Goal: Task Accomplishment & Management: Complete application form

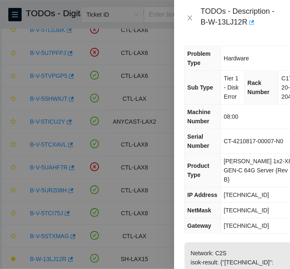
scroll to position [127, 0]
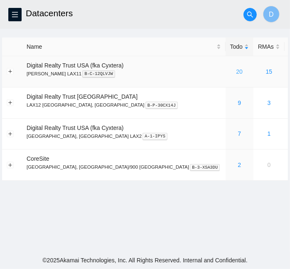
click at [236, 72] on link "20" at bounding box center [239, 71] width 7 height 7
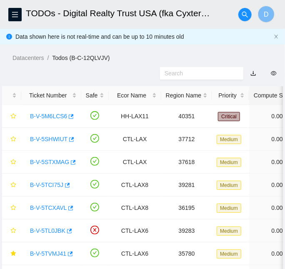
click at [253, 83] on div at bounding box center [142, 73] width 285 height 22
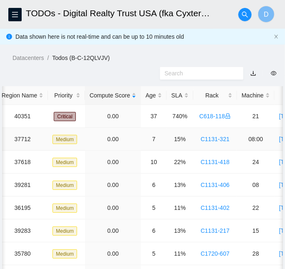
scroll to position [0, 181]
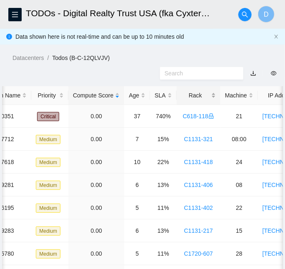
click at [181, 95] on div "Rack" at bounding box center [198, 95] width 35 height 9
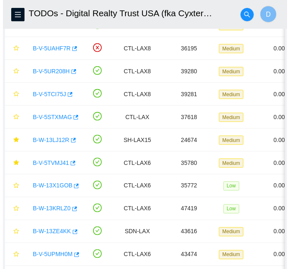
scroll to position [206, 0]
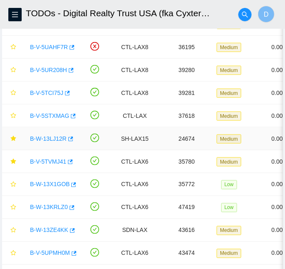
click at [48, 136] on link "B-W-13LJ12R" at bounding box center [48, 138] width 37 height 7
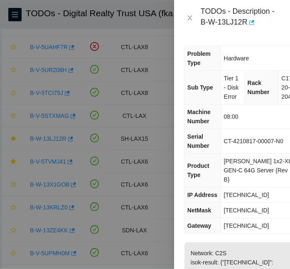
click at [212, 150] on th "Serial Number" at bounding box center [203, 141] width 36 height 25
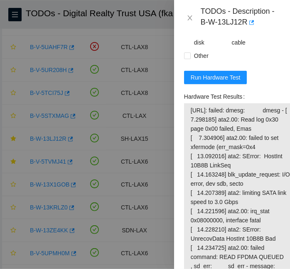
scroll to position [625, 0]
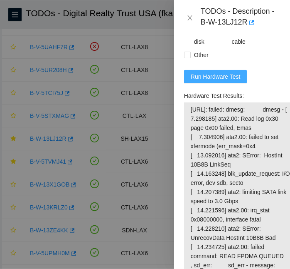
click at [216, 81] on span "Run Hardware Test" at bounding box center [216, 76] width 50 height 9
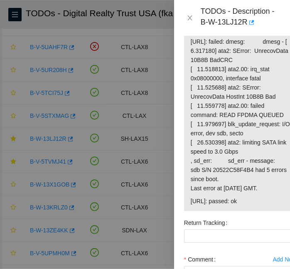
scroll to position [693, 0]
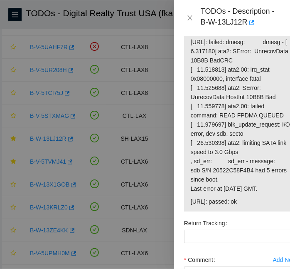
click at [232, 14] on span "Run Hardware Test" at bounding box center [216, 9] width 50 height 9
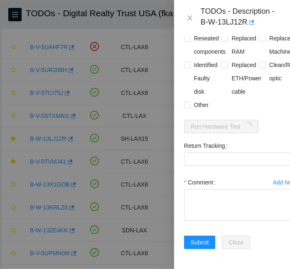
scroll to position [613, 0]
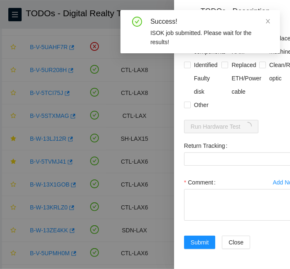
click at [254, 89] on div "Rebooted Rescued Replaced disk Reseated components Replaced RAM Replaced Machin…" at bounding box center [240, 58] width 113 height 107
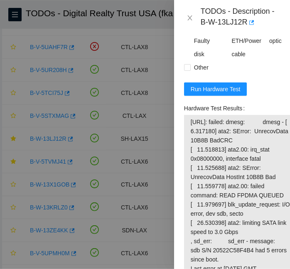
click at [250, 153] on span "[URL]: failed: dmesg: dmesg - [ 6.317180] ata2: SError: UnrecovData 10B8B BadCR…" at bounding box center [241, 195] width 100 height 156
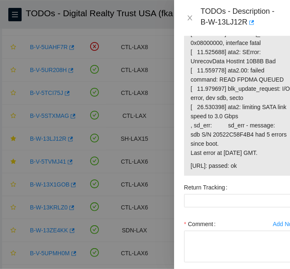
scroll to position [733, 0]
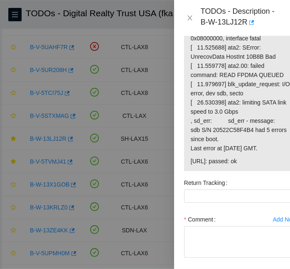
click at [251, 153] on span "[URL]: failed: dmesg: dmesg - [ 6.317180] ata2: SError: UnrecovData 10B8B BadCR…" at bounding box center [241, 75] width 100 height 156
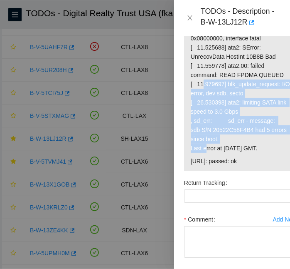
drag, startPoint x: 251, startPoint y: 165, endPoint x: 240, endPoint y: 120, distance: 46.1
click at [240, 120] on span "[URL]: failed: dmesg: dmesg - [ 6.317180] ata2: SError: UnrecovData 10B8B BadCR…" at bounding box center [241, 75] width 100 height 156
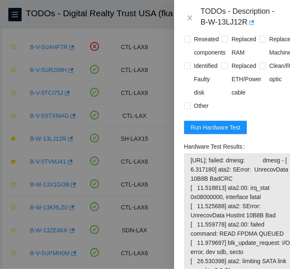
scroll to position [496, 0]
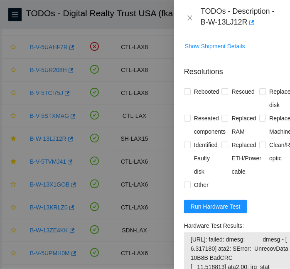
drag, startPoint x: 228, startPoint y: 185, endPoint x: 258, endPoint y: 242, distance: 64.8
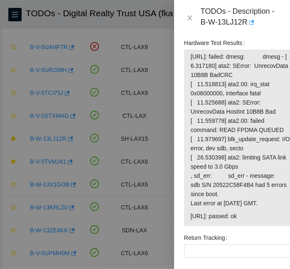
scroll to position [677, 0]
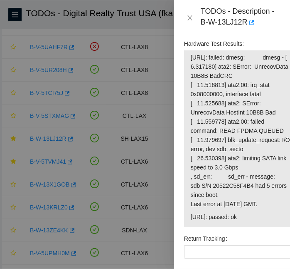
drag, startPoint x: 238, startPoint y: 239, endPoint x: 186, endPoint y: 96, distance: 151.8
click at [186, 96] on div "[URL]: failed: dmesg: dmesg - [ 6.317180] ata2: SError: UnrecovData 10B8B BadCR…" at bounding box center [240, 138] width 113 height 176
copy tbody "[URL]: failed: dmesg: dmesg - [ 6.317180] ata2: SError: UnrecovData 10B8B BadCR…"
click at [258, 117] on span "[URL]: failed: dmesg: dmesg - [ 6.317180] ata2: SError: UnrecovData 10B8B BadCR…" at bounding box center [241, 131] width 100 height 156
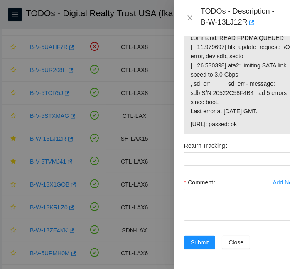
scroll to position [816, 0]
click at [251, 196] on textarea "Comment" at bounding box center [240, 205] width 113 height 32
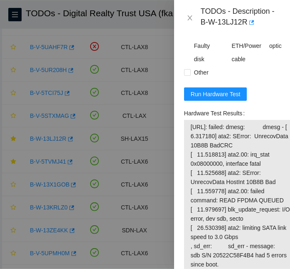
scroll to position [602, 0]
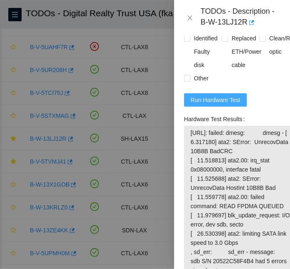
click at [216, 104] on span "Run Hardware Test" at bounding box center [216, 99] width 50 height 9
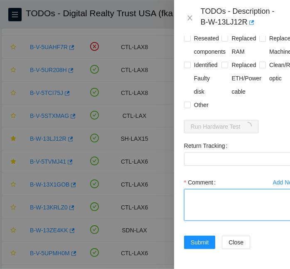
click at [261, 200] on textarea "Comment" at bounding box center [240, 205] width 113 height 32
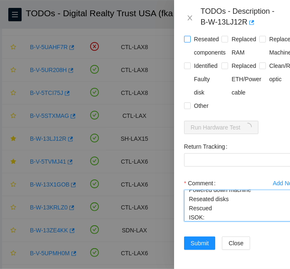
type textarea "Powered down machine Reseated disks Rescued ISOK:"
click at [193, 59] on span "Reseated components" at bounding box center [210, 45] width 38 height 27
click at [190, 42] on input "Reseated components" at bounding box center [187, 39] width 6 height 6
click at [193, 59] on span "Reseated components" at bounding box center [210, 45] width 38 height 27
click at [190, 42] on input "Reseated components" at bounding box center [187, 39] width 6 height 6
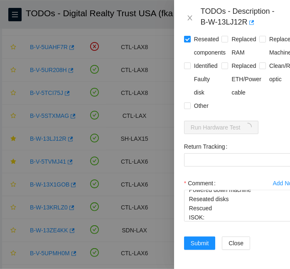
checkbox input "false"
click at [230, 19] on span "Rescued" at bounding box center [243, 12] width 30 height 13
click at [228, 15] on input "Rescued" at bounding box center [225, 12] width 6 height 6
checkbox input "true"
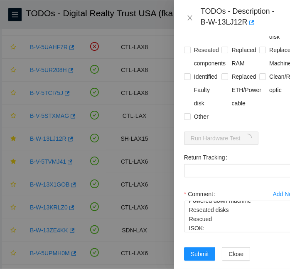
scroll to position [613, 0]
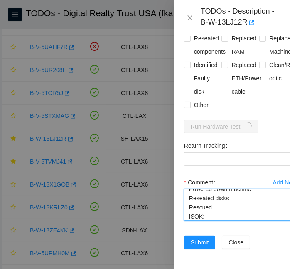
click at [233, 189] on textarea "Powered down machine Reseated disks Rescued ISOK:" at bounding box center [240, 205] width 113 height 32
click at [244, 190] on textarea "Powered down machine Reseated disk Rescued ISOK:" at bounding box center [240, 205] width 113 height 32
paste textarea "20522C58F4B4"
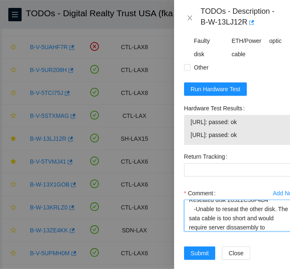
scroll to position [25, 0]
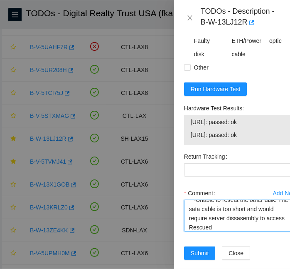
click at [265, 231] on textarea "Powered down machine Reseated disk 20522C58F4B4 -Unable to reseat the other dis…" at bounding box center [240, 216] width 113 height 32
click at [253, 231] on textarea "Powered down machine Reseated disk 20522C58F4B4 -Unable to reseat the other dis…" at bounding box center [240, 216] width 113 height 32
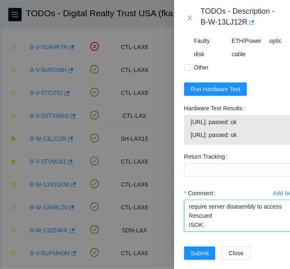
scroll to position [45, 0]
drag, startPoint x: 254, startPoint y: 163, endPoint x: 191, endPoint y: 153, distance: 64.1
click at [191, 143] on tbody "[URL]: passed: ok [URL]: passed: ok" at bounding box center [241, 130] width 101 height 26
click at [191, 130] on td "[URL]: passed: ok" at bounding box center [241, 123] width 101 height 13
drag, startPoint x: 191, startPoint y: 149, endPoint x: 250, endPoint y: 169, distance: 62.1
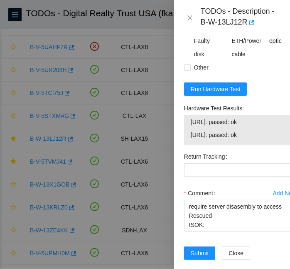
click at [250, 143] on tbody "[URL]: passed: ok [URL]: passed: ok" at bounding box center [241, 130] width 101 height 26
copy tbody "[URL]: passed: ok [URL]: passed: ok"
paste textarea "[URL]: passed: ok [URL]: passed: ok"
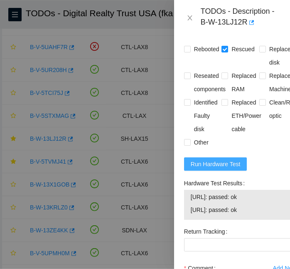
scroll to position [538, 0]
type textarea "Powered down machine Reseated disk 20522C58F4B4 -Unable to reseat the other dis…"
click at [205, 96] on span "Reseated components" at bounding box center [210, 82] width 38 height 27
click at [190, 78] on input "Reseated components" at bounding box center [187, 75] width 6 height 6
checkbox input "true"
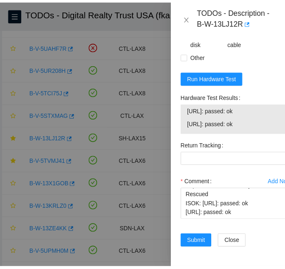
scroll to position [661, 0]
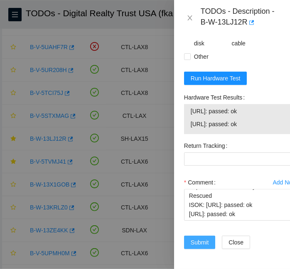
click at [201, 238] on span "Submit" at bounding box center [200, 242] width 18 height 9
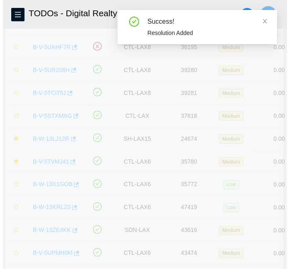
scroll to position [256, 0]
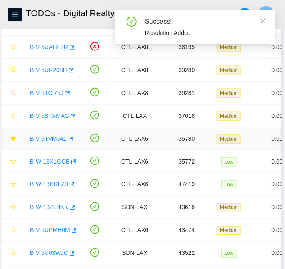
click at [49, 137] on link "B-V-5TVMJ41" at bounding box center [48, 138] width 36 height 7
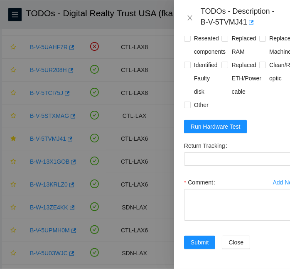
scroll to position [860, 0]
click at [220, 122] on span "Run Hardware Test" at bounding box center [216, 126] width 50 height 9
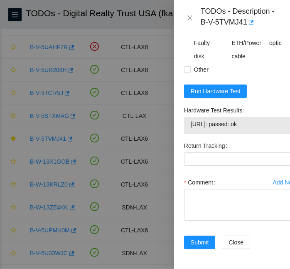
drag, startPoint x: 259, startPoint y: 151, endPoint x: 190, endPoint y: 151, distance: 69.1
click at [191, 132] on td "[URL]: passed: ok" at bounding box center [241, 125] width 101 height 13
copy span "[URL]: passed: ok"
paste textarea "-Rebooted and powered down -Old disk: ZC1A9P62 -New disk: WMC130E41ZSS -Rescued…"
click at [219, 221] on textarea "Comment" at bounding box center [240, 205] width 113 height 32
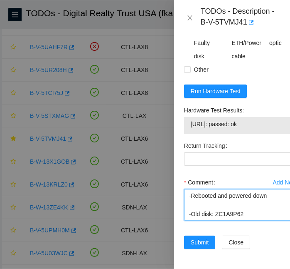
scroll to position [117, 0]
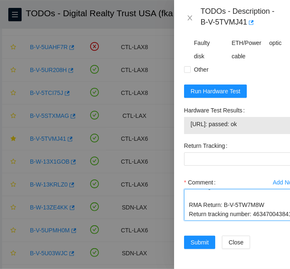
click at [211, 221] on textarea "-Rebooted and powered down -Old disk: ZC1A9P62 -New disk: WMC130E41ZSS -Rescued…" at bounding box center [240, 205] width 113 height 32
type textarea "-Rebooted and powered down -Old disk: ZC1A9P62 -New disk: WMC130E41ZSS -Rescued…"
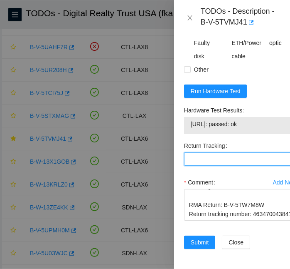
click at [234, 166] on Tracking "Return Tracking" at bounding box center [240, 158] width 113 height 13
paste Tracking "463470043841"
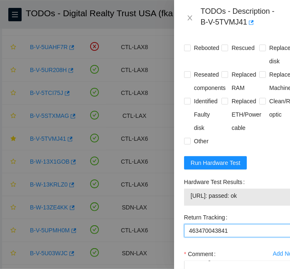
scroll to position [772, 0]
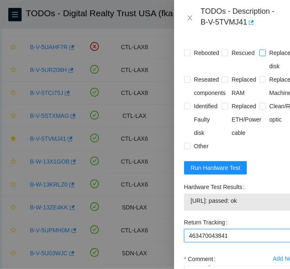
type Tracking "463470043841"
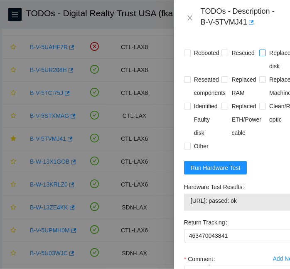
click at [266, 73] on span "Replaced disk" at bounding box center [281, 59] width 31 height 27
click at [264, 55] on input "Replaced disk" at bounding box center [263, 53] width 6 height 6
checkbox input "true"
click at [238, 60] on span "Rescued" at bounding box center [243, 52] width 30 height 13
click at [228, 55] on input "Rescued" at bounding box center [225, 53] width 6 height 6
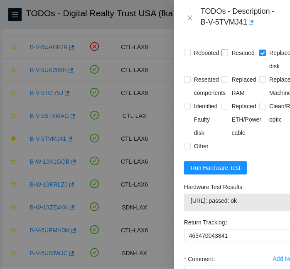
checkbox input "true"
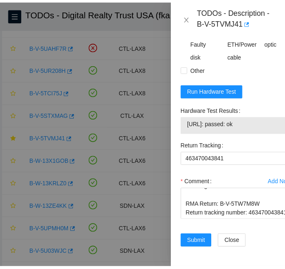
scroll to position [895, 0]
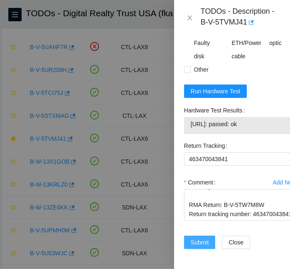
click at [207, 238] on span "Submit" at bounding box center [200, 242] width 18 height 9
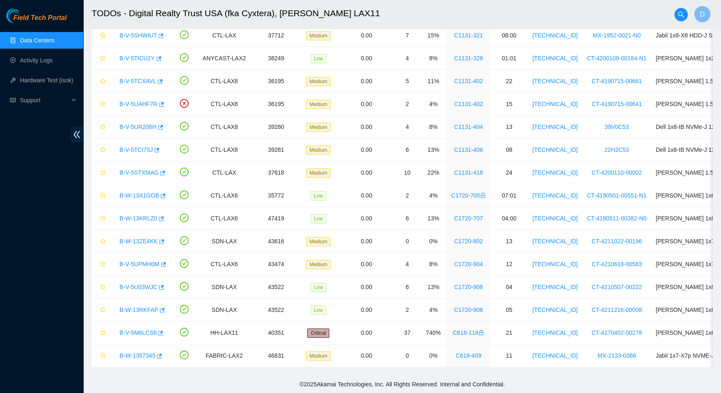
scroll to position [154, 0]
